Goal: Information Seeking & Learning: Learn about a topic

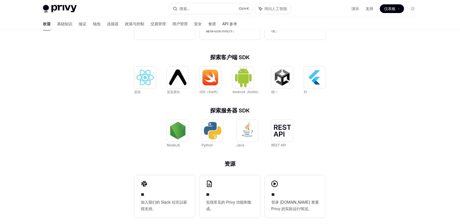
scroll to position [201, 0]
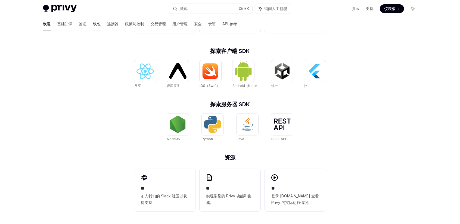
click at [93, 25] on font "钱包" at bounding box center [97, 23] width 8 height 5
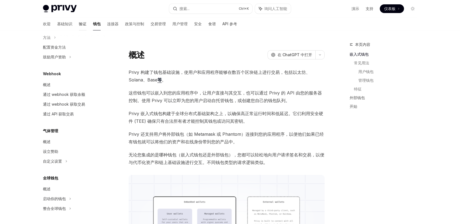
click at [79, 26] on font "验证" at bounding box center [83, 23] width 8 height 5
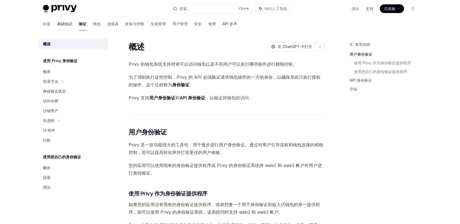
click at [57, 21] on link "基础知识" at bounding box center [64, 23] width 15 height 13
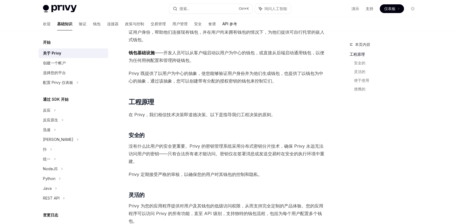
click at [222, 23] on font "API 参考" at bounding box center [229, 23] width 15 height 5
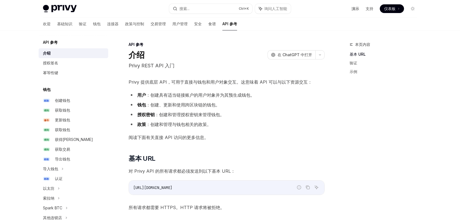
click at [355, 8] on font "演示" at bounding box center [356, 8] width 8 height 5
click at [56, 11] on img at bounding box center [60, 9] width 34 height 8
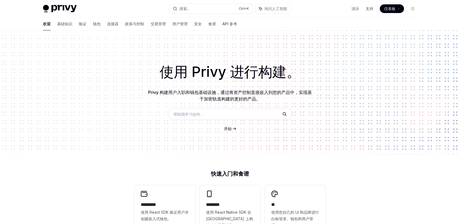
click at [67, 4] on div "Privy Docs 主页 搜索... Ctrl +K 询问人工智能 演示 支持 仪表板 仪表板 搜索..." at bounding box center [230, 8] width 374 height 17
click at [67, 5] on div "Privy Docs 主页 搜索... Ctrl +K 询问人工智能 演示 支持 仪表板 仪表板 搜索..." at bounding box center [230, 8] width 374 height 17
click at [69, 9] on img at bounding box center [60, 9] width 34 height 8
type textarea "*"
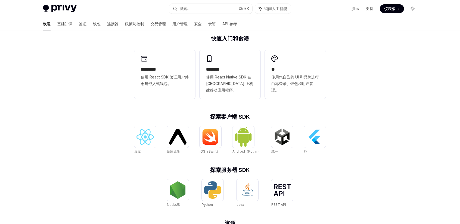
scroll to position [201, 0]
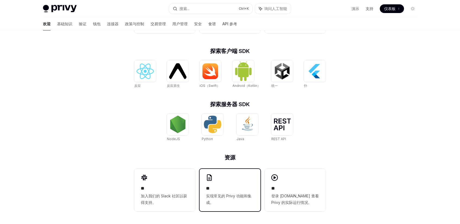
click at [201, 186] on div "** 实现常见的 Privy 功能​​和集成。" at bounding box center [230, 190] width 61 height 42
type textarea "*"
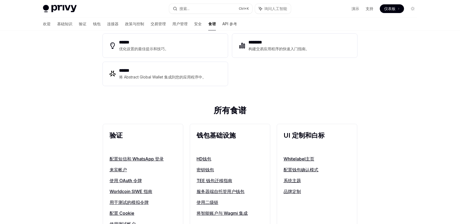
scroll to position [136, 0]
